Goal: Task Accomplishment & Management: Manage account settings

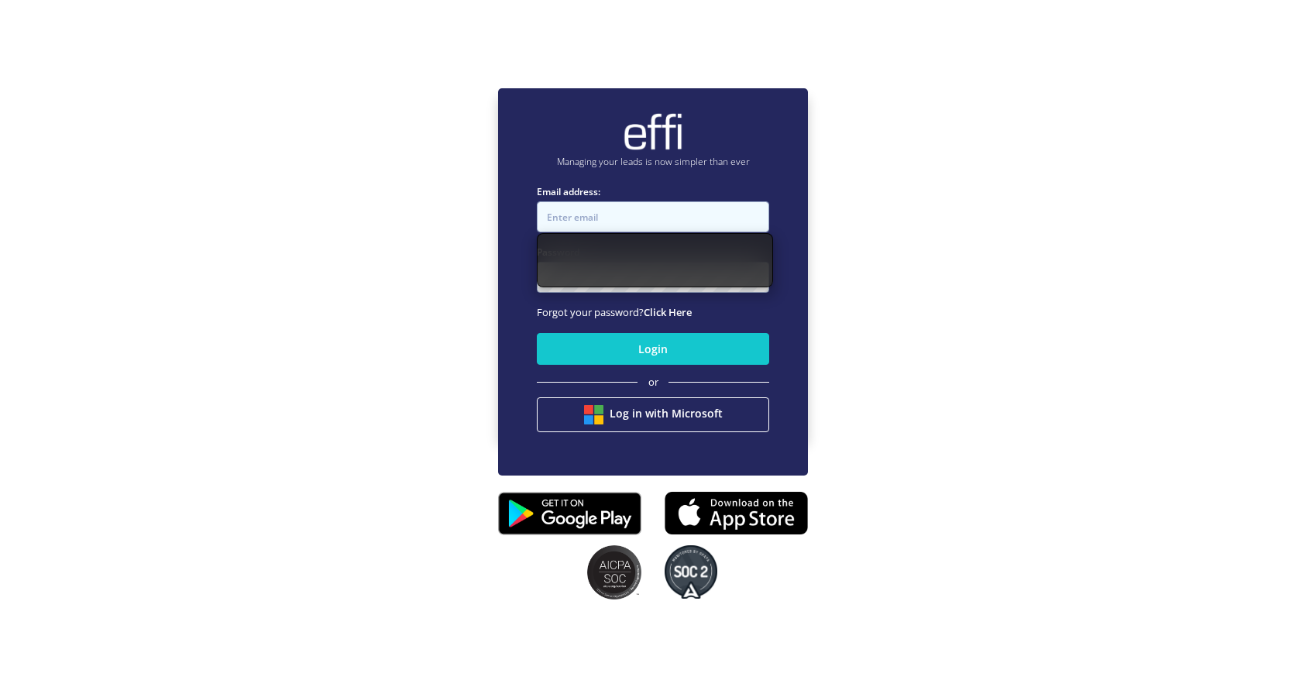
click at [631, 223] on input "Email address:" at bounding box center [653, 216] width 232 height 31
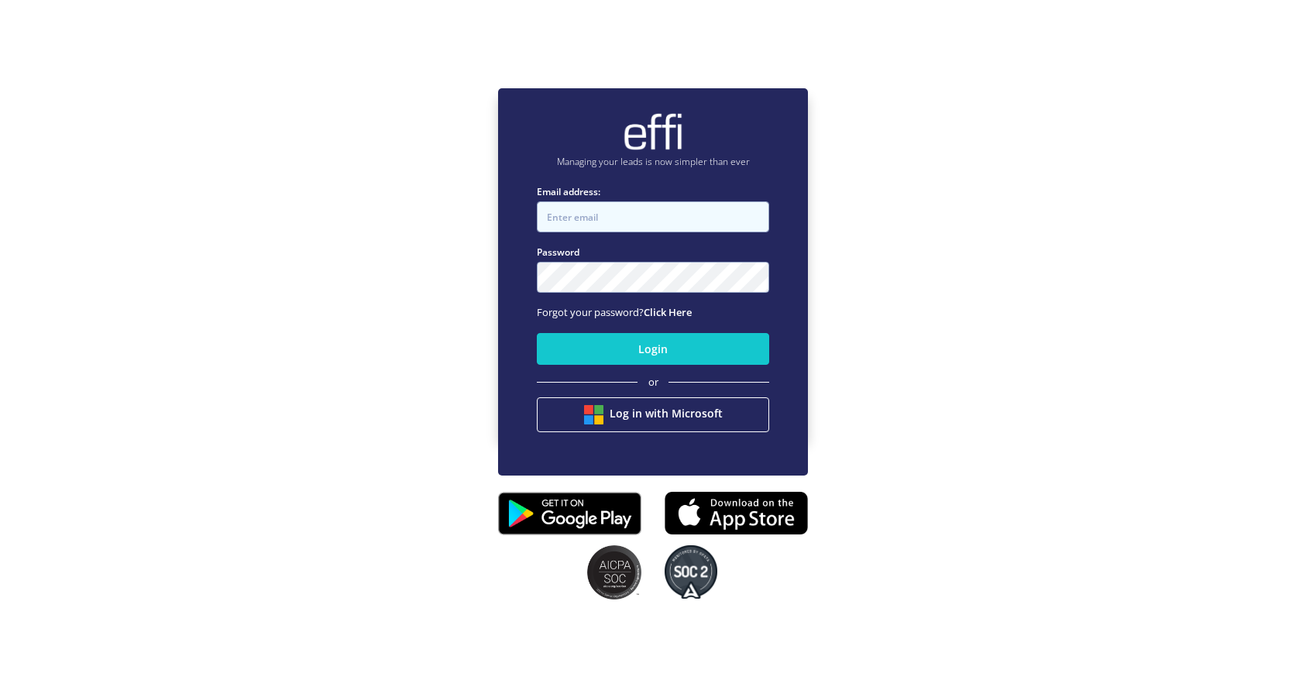
type input "admin+reserved@effi.com.au"
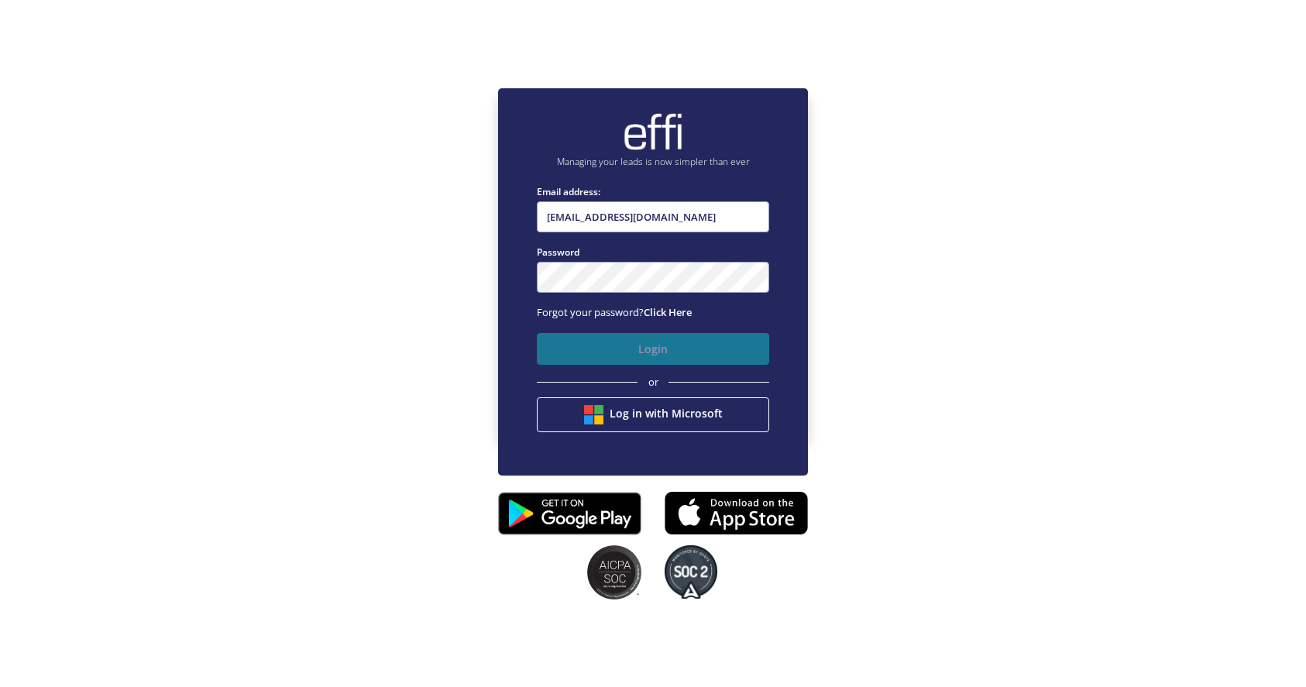
click at [660, 353] on button "Login" at bounding box center [653, 349] width 232 height 32
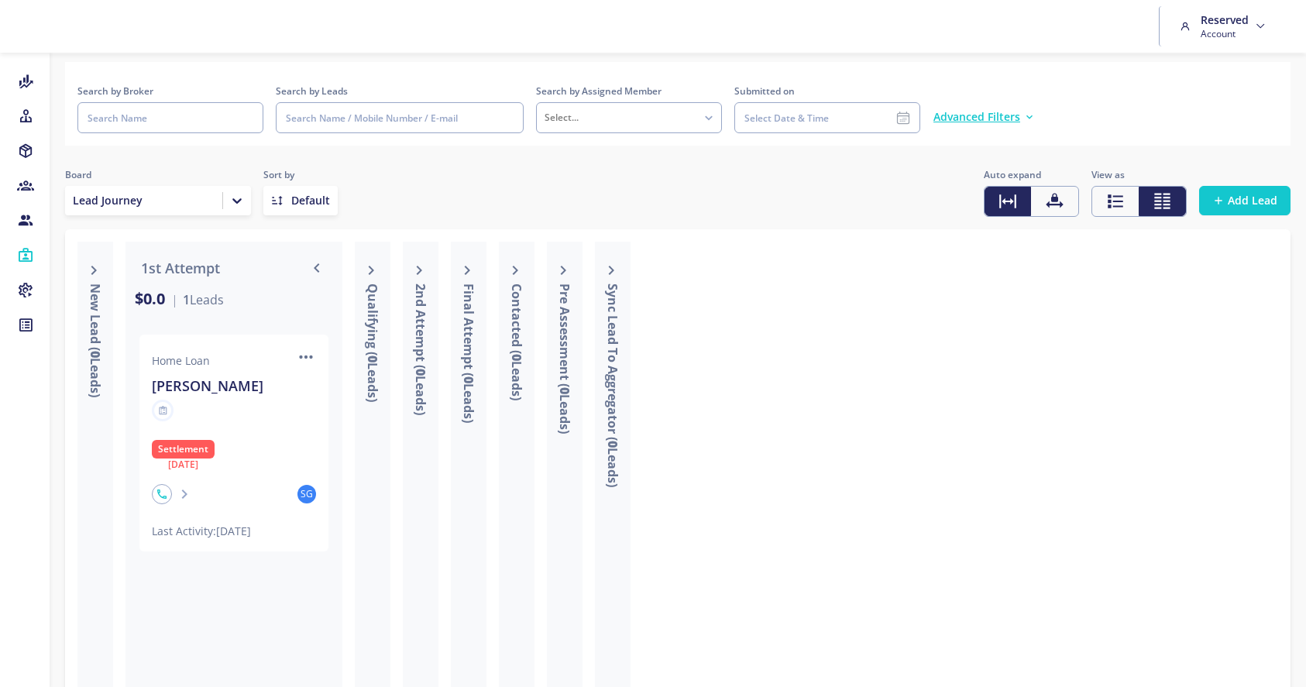
click at [302, 351] on icon "icon" at bounding box center [306, 357] width 20 height 20
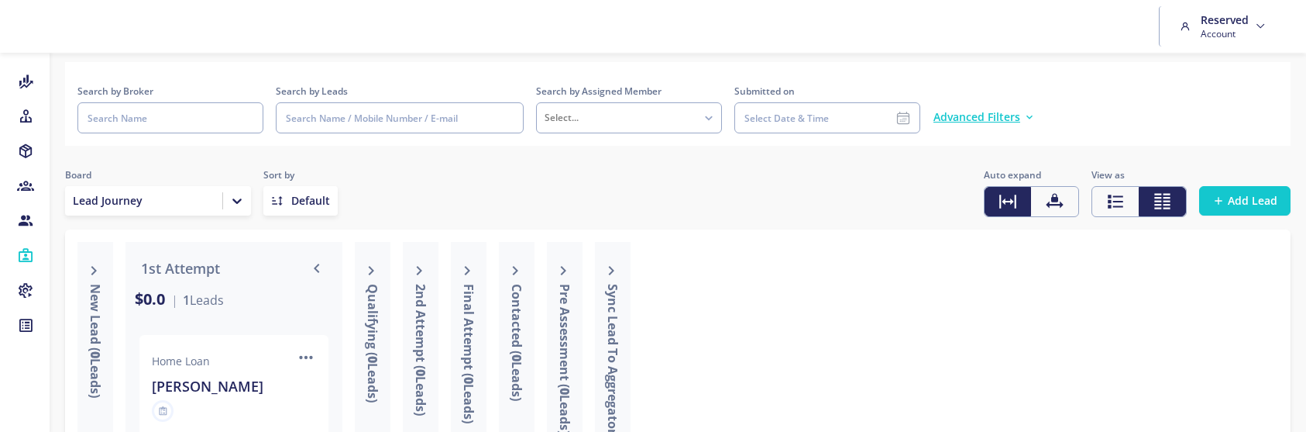
click at [304, 353] on icon "icon" at bounding box center [306, 357] width 20 height 20
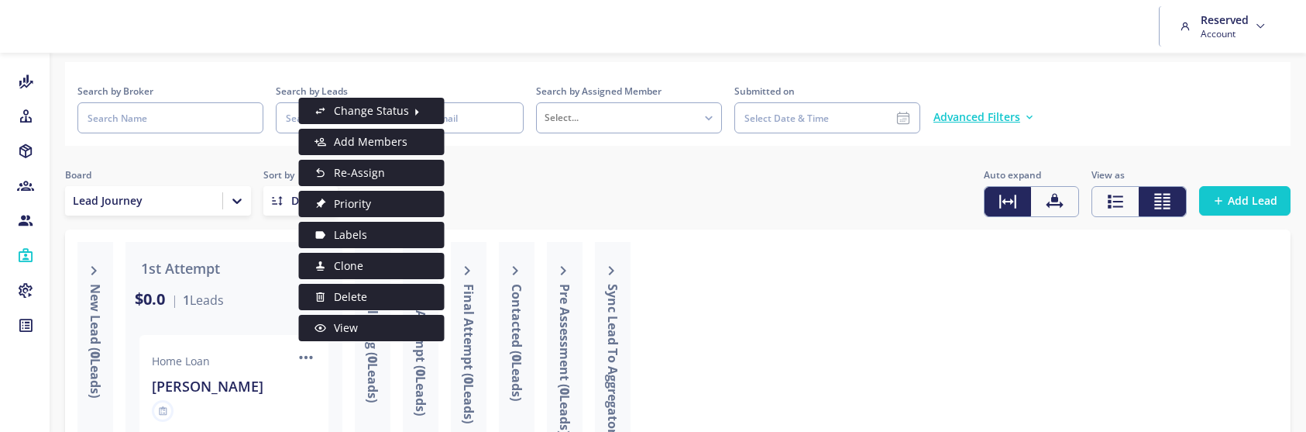
click at [304, 353] on icon "icon" at bounding box center [306, 357] width 20 height 20
click at [334, 320] on span "View" at bounding box center [346, 327] width 24 height 19
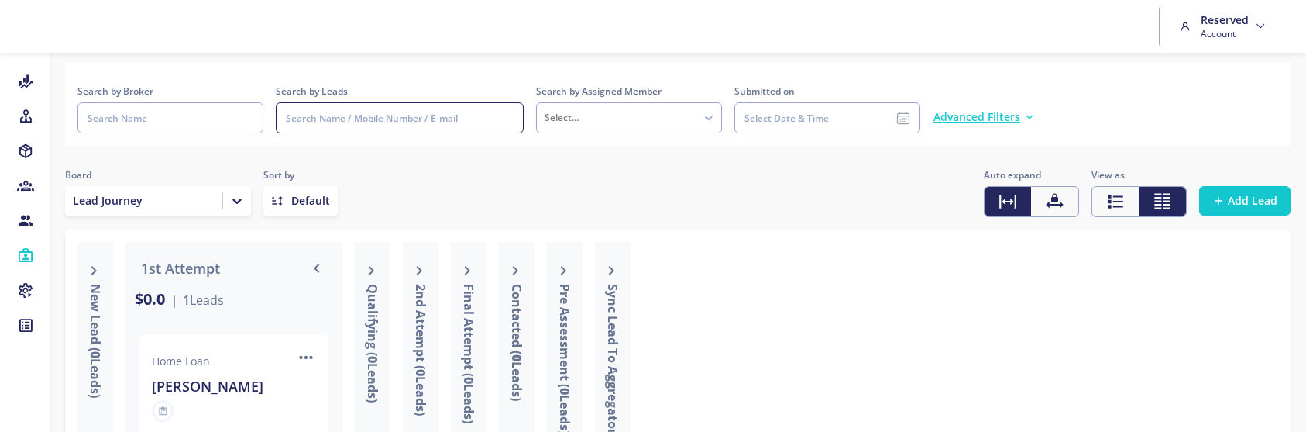
click at [332, 131] on input at bounding box center [400, 117] width 248 height 31
type input "mandeep"
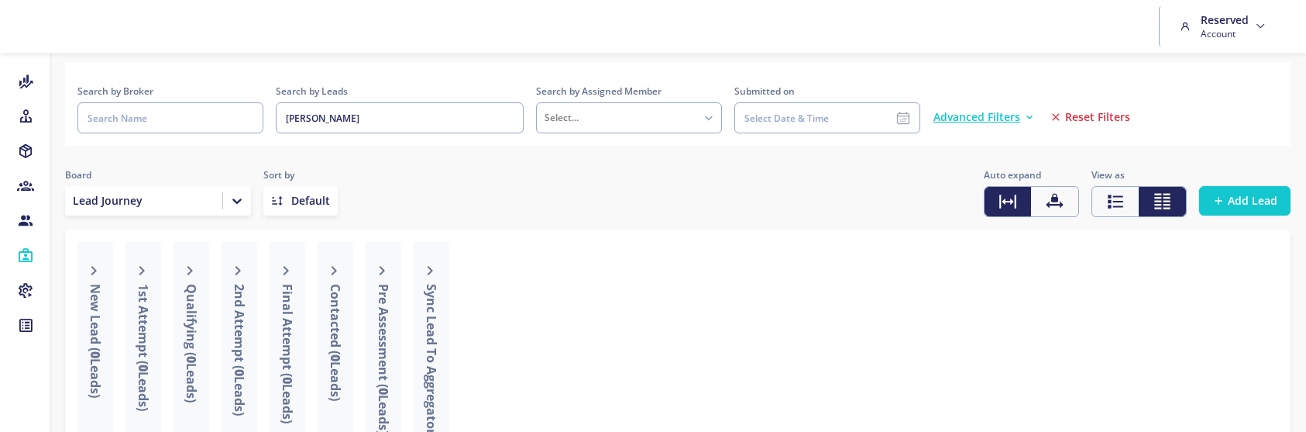
click at [104, 197] on div "Board Lead Journey" at bounding box center [158, 192] width 186 height 50
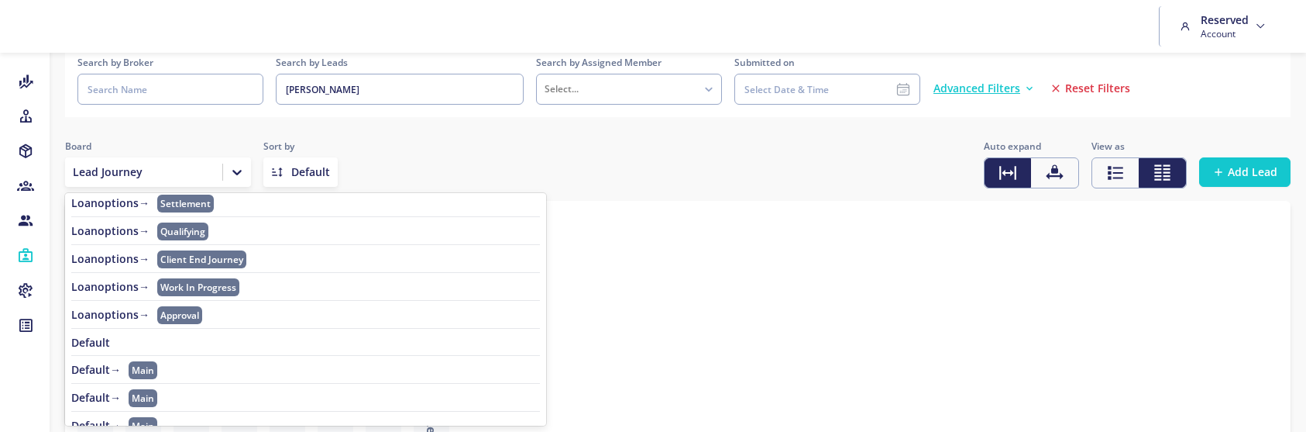
scroll to position [78, 0]
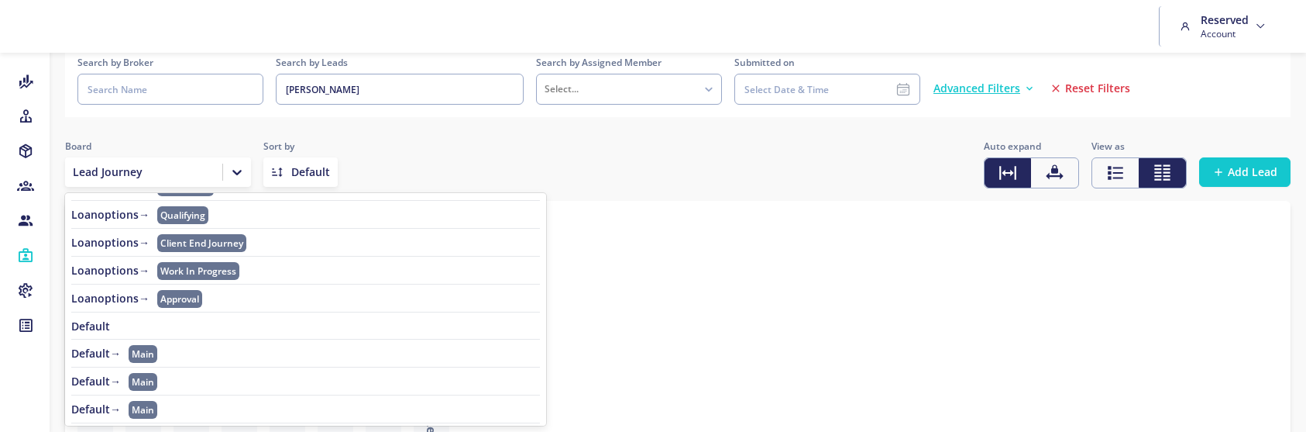
click at [149, 320] on link "Default" at bounding box center [305, 326] width 469 height 12
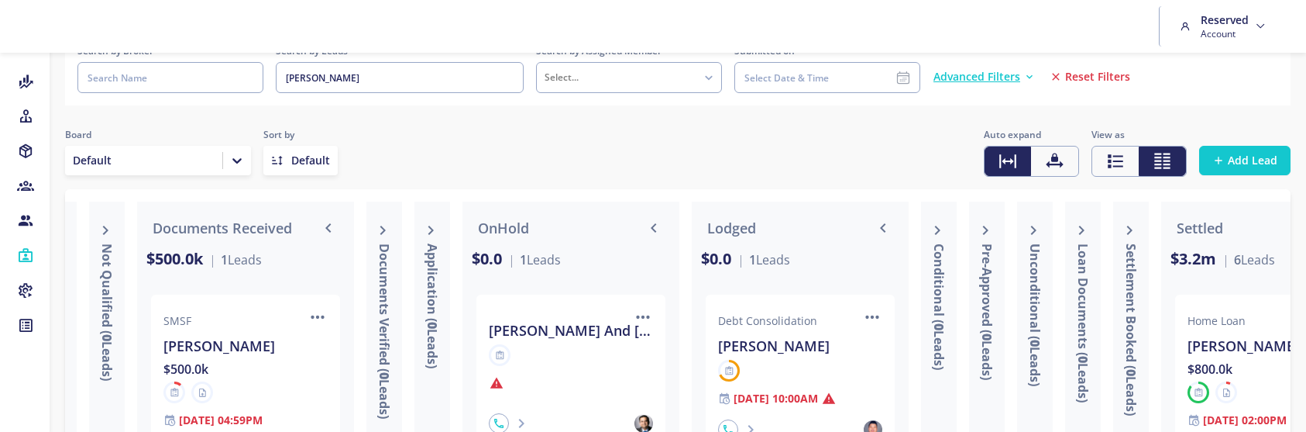
scroll to position [0, 920]
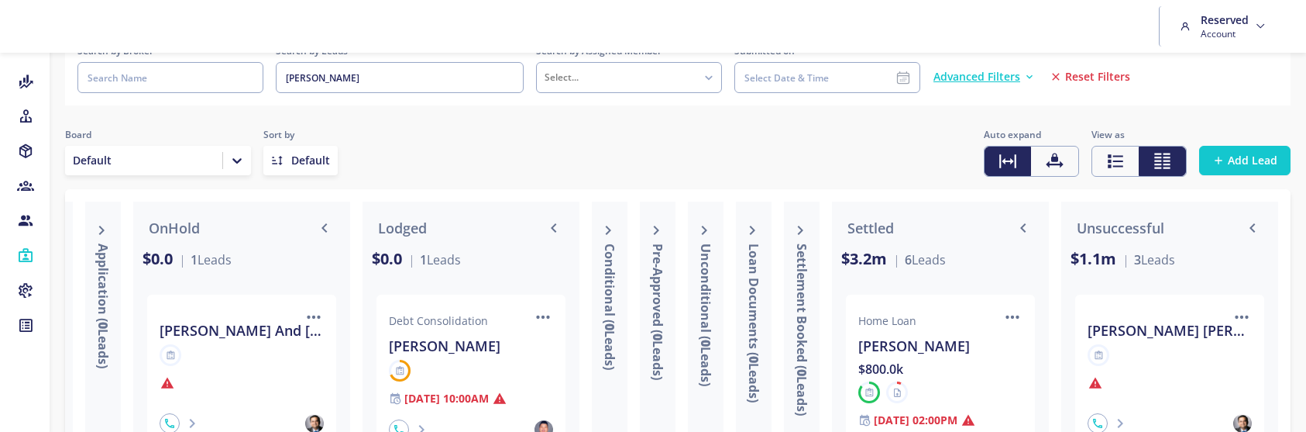
click at [874, 351] on div "Mandeep Sodhi" at bounding box center [940, 346] width 164 height 22
